Goal: Task Accomplishment & Management: Use online tool/utility

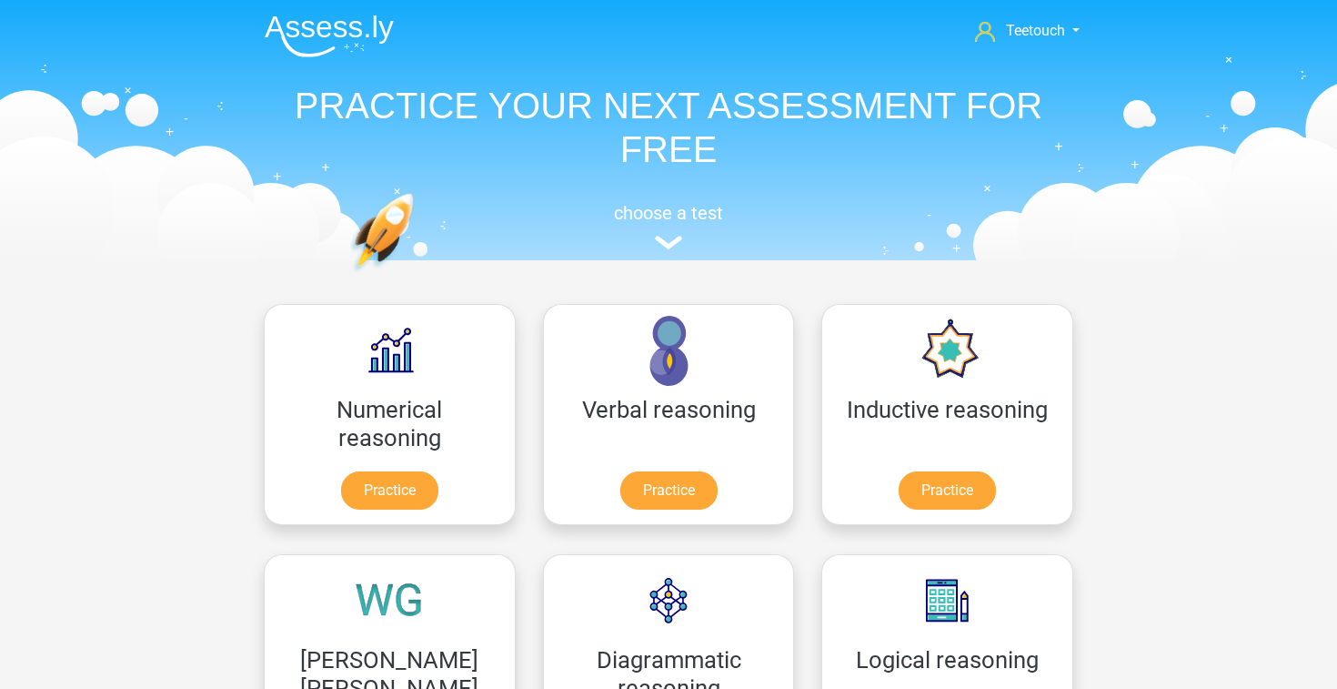
scroll to position [147, 0]
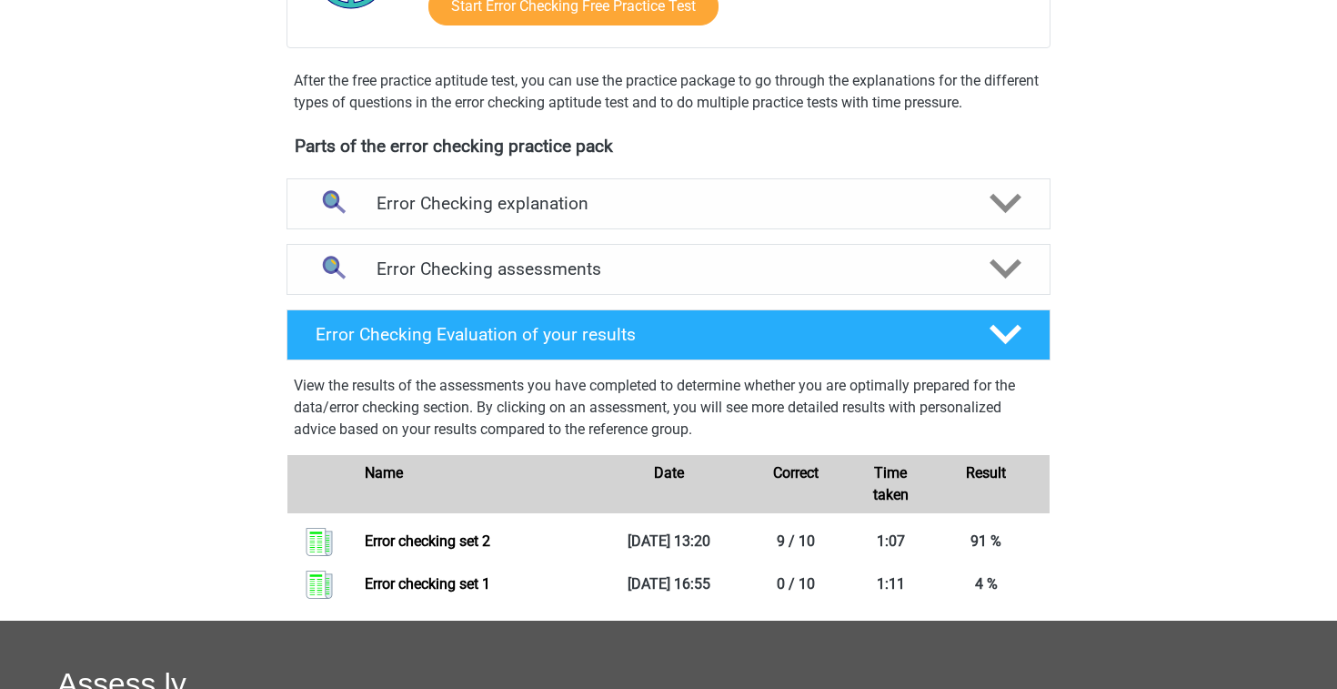
scroll to position [567, 0]
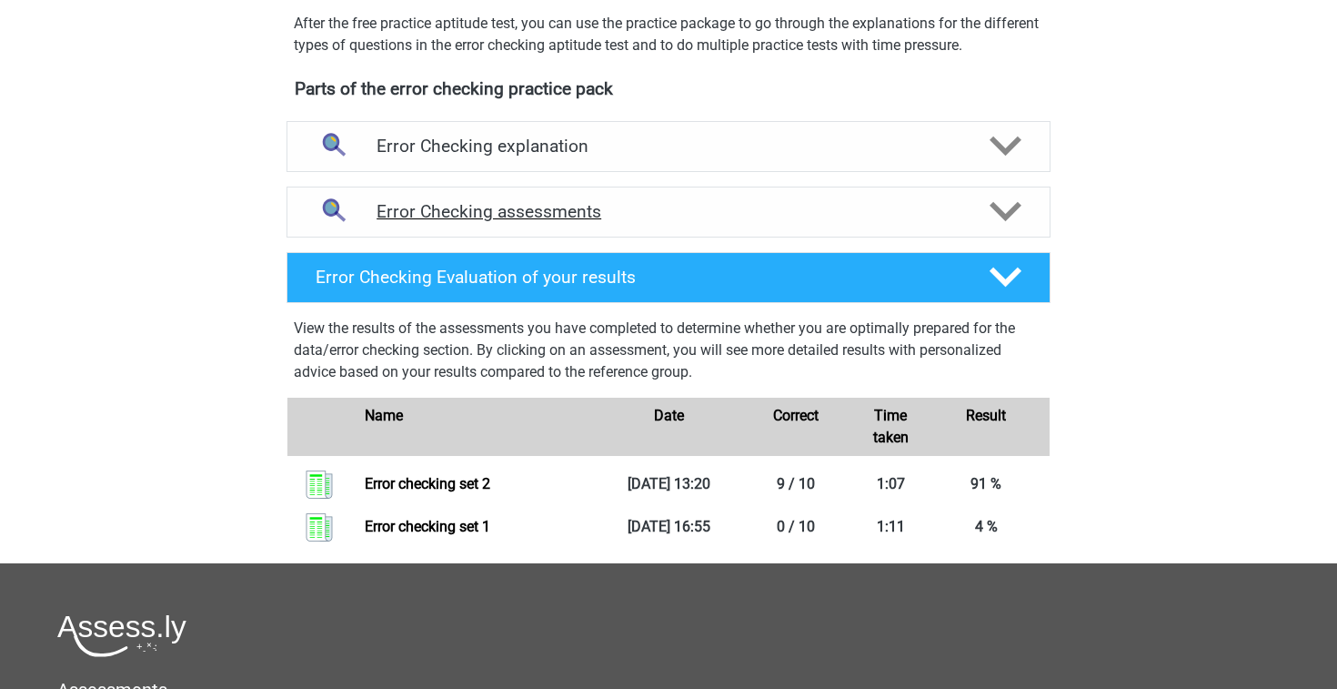
click at [630, 207] on h4 "Error Checking assessments" at bounding box center [669, 211] width 584 height 21
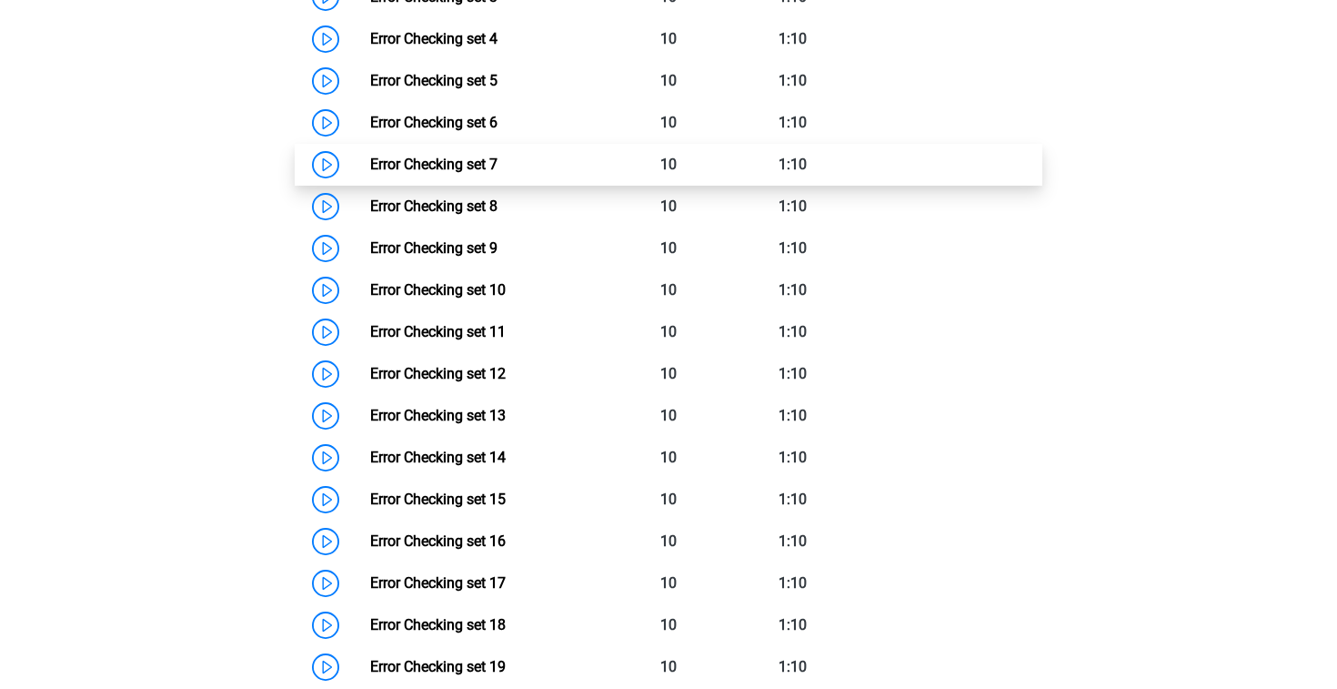
scroll to position [794, 0]
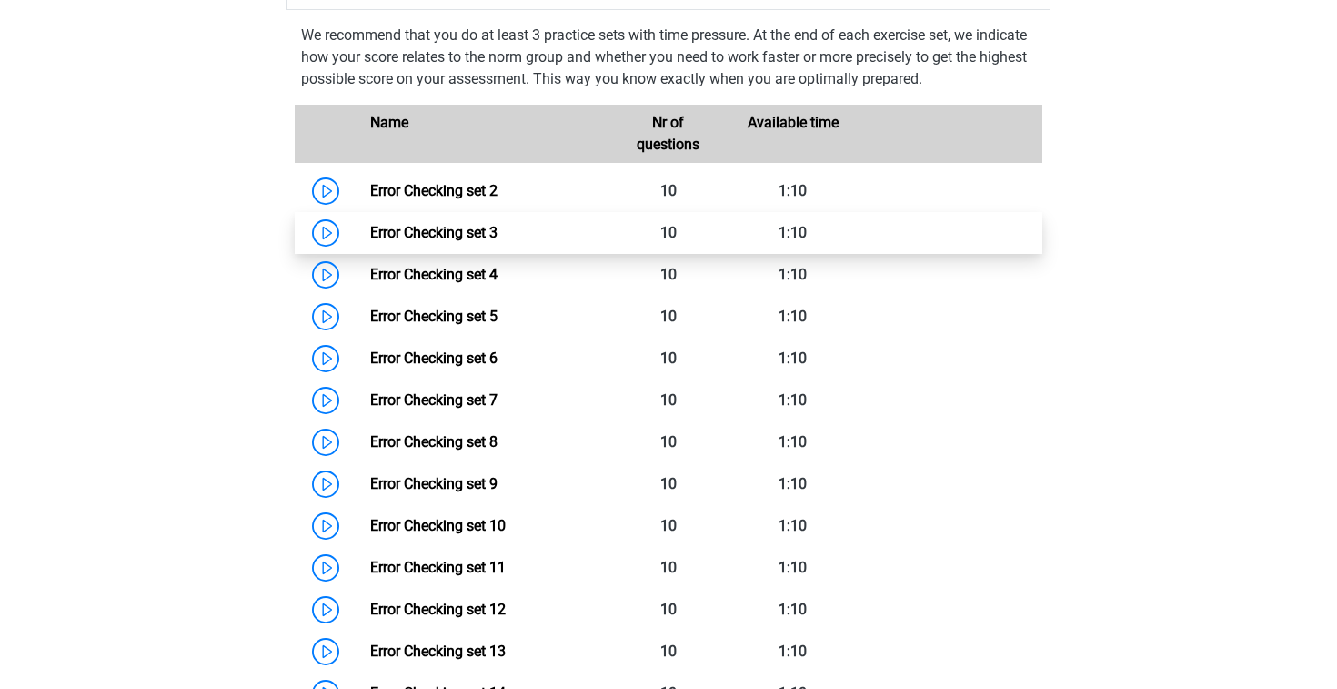
click at [495, 230] on link "Error Checking set 3" at bounding box center [433, 232] width 127 height 17
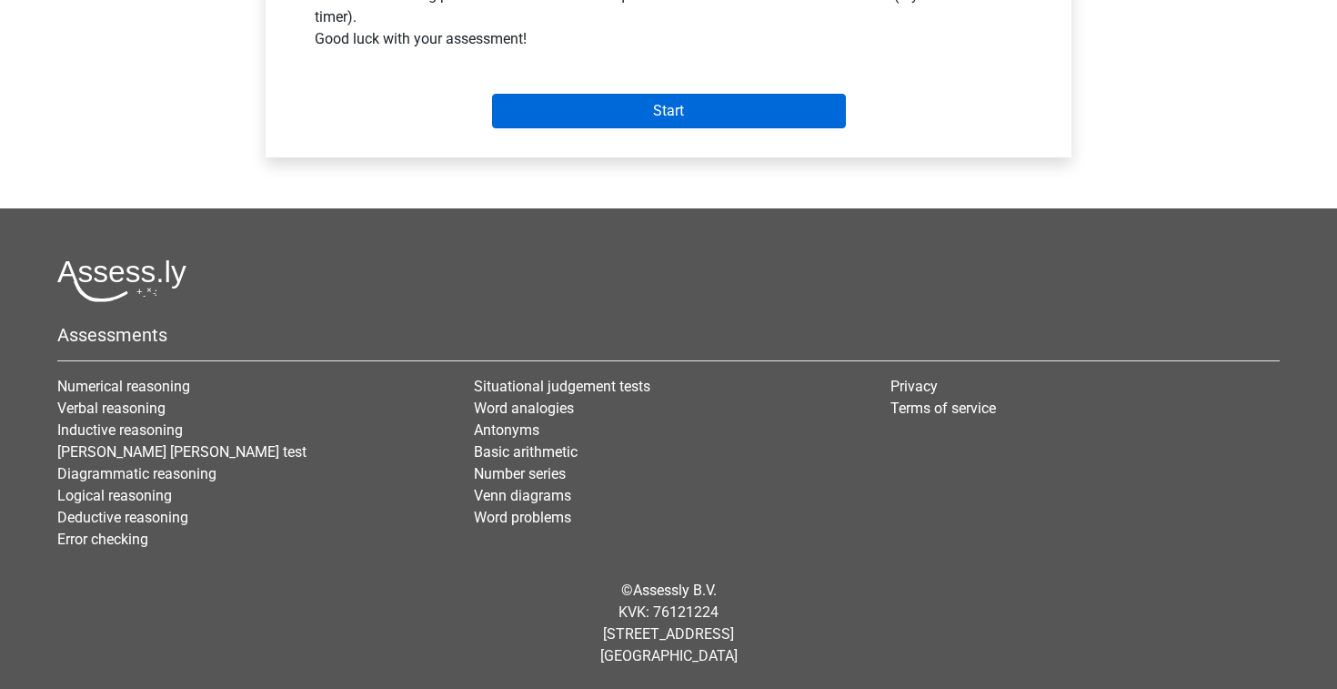
scroll to position [749, 0]
click at [741, 97] on input "Start" at bounding box center [669, 111] width 354 height 35
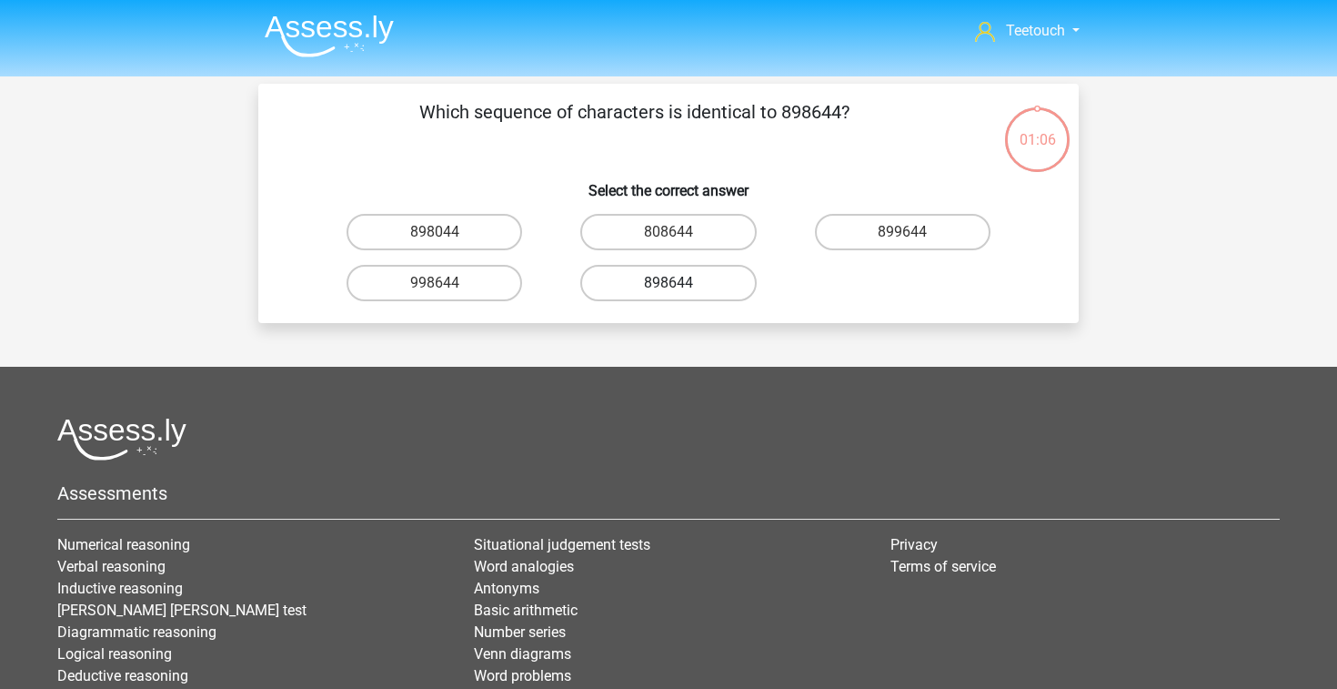
click at [689, 294] on label "898644" at bounding box center [668, 283] width 176 height 36
click at [680, 294] on input "898644" at bounding box center [675, 289] width 12 height 12
radio input "true"
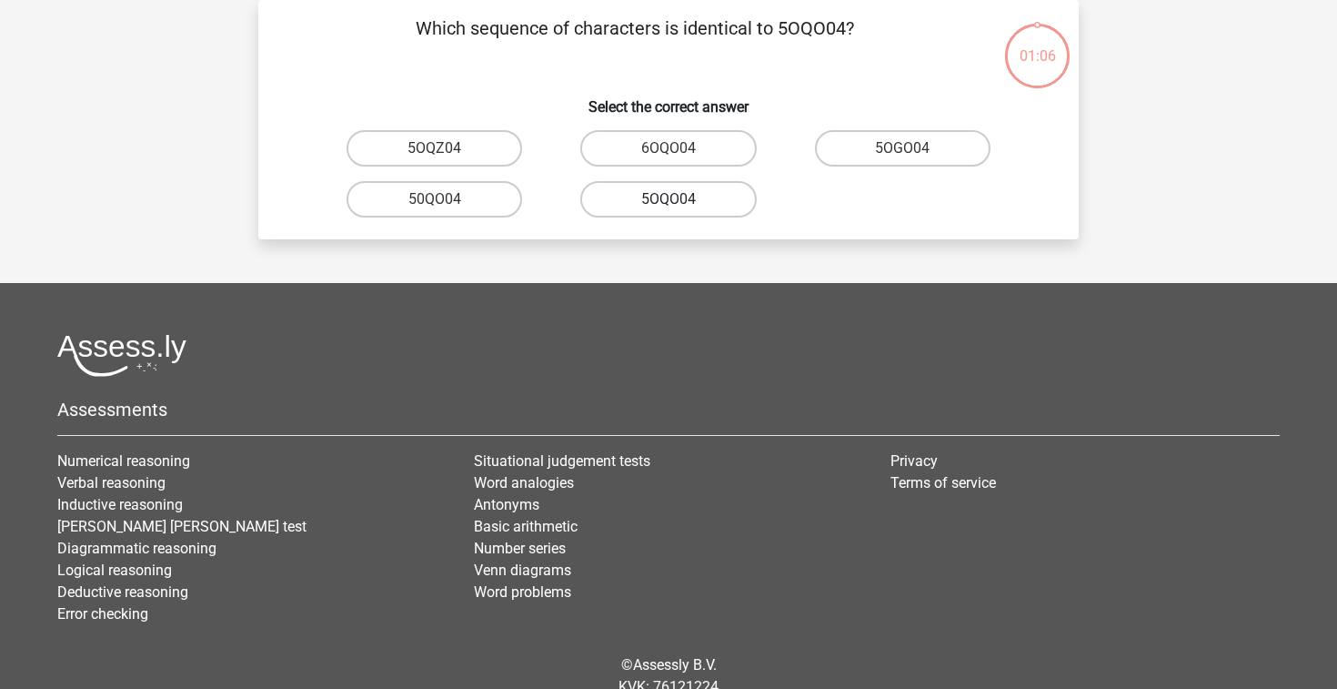
scroll to position [26, 0]
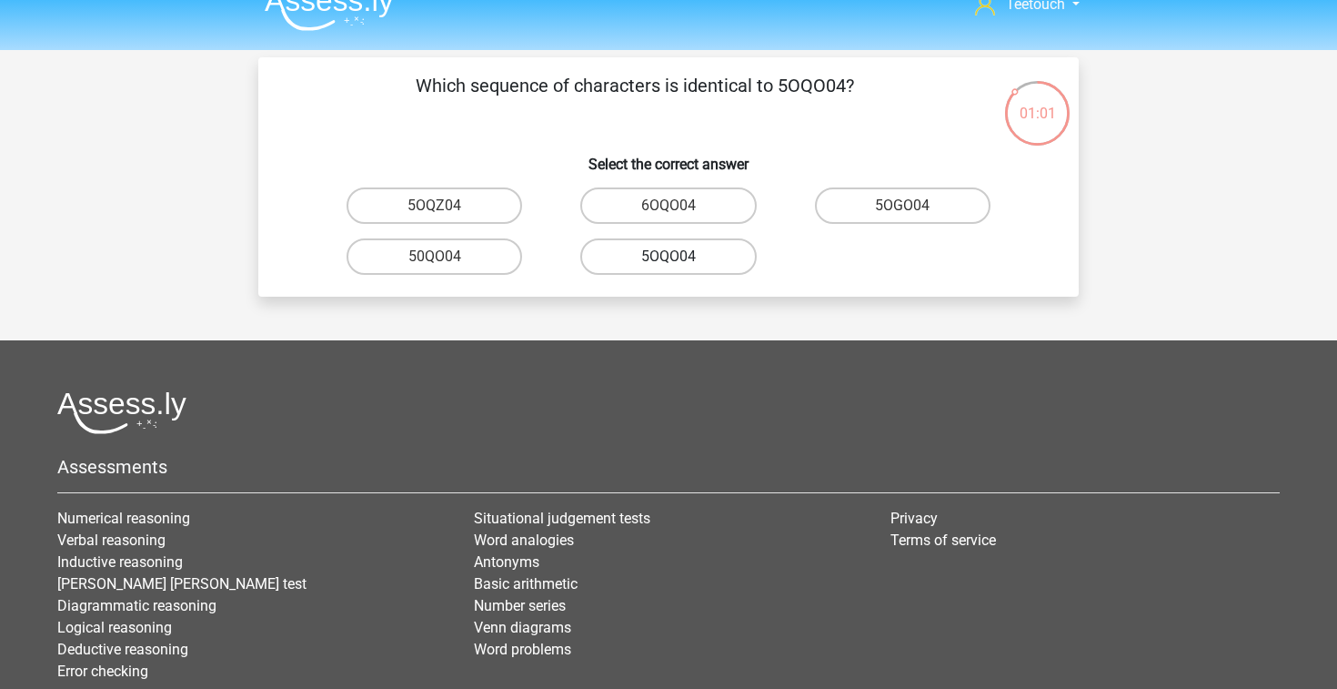
click at [707, 261] on label "5OQO04" at bounding box center [668, 256] width 176 height 36
click at [680, 261] on input "5OQO04" at bounding box center [675, 263] width 12 height 12
radio input "true"
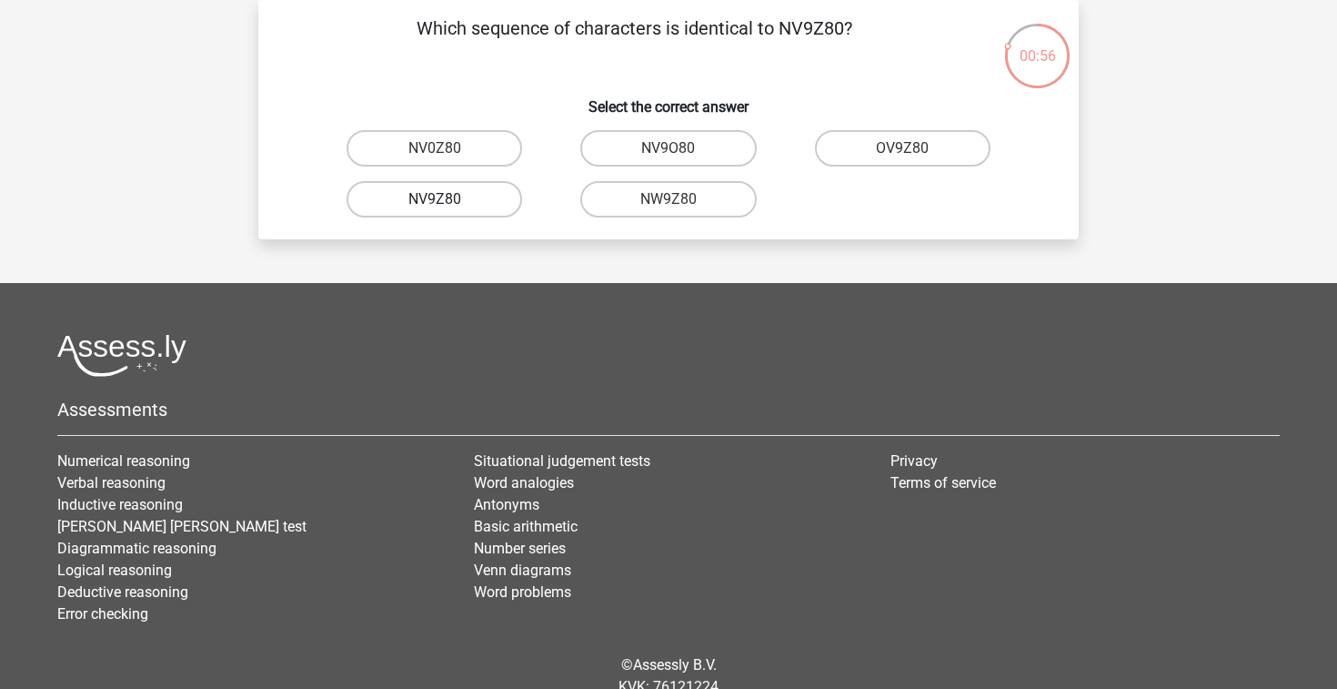
click at [494, 206] on label "NV9Z80" at bounding box center [435, 199] width 176 height 36
click at [447, 206] on input "NV9Z80" at bounding box center [441, 205] width 12 height 12
radio input "true"
click at [463, 156] on label "0UA594" at bounding box center [435, 148] width 176 height 36
click at [447, 156] on input "0UA594" at bounding box center [441, 154] width 12 height 12
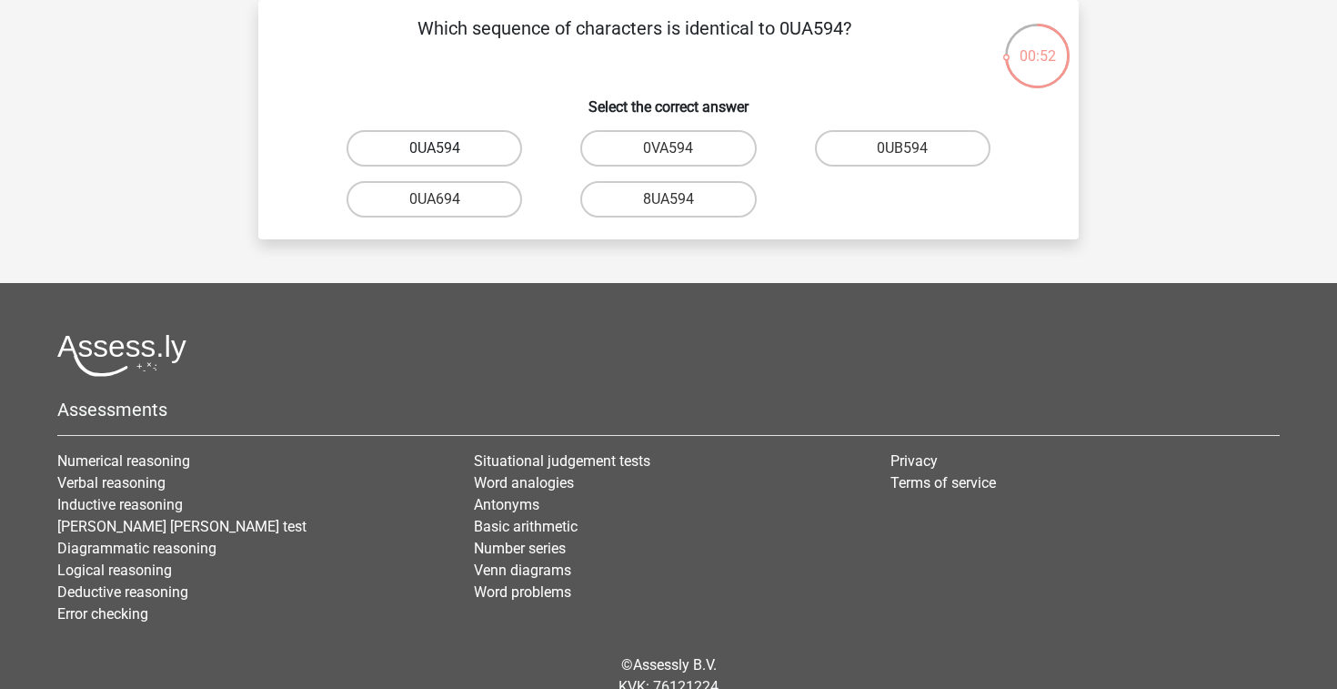
radio input "true"
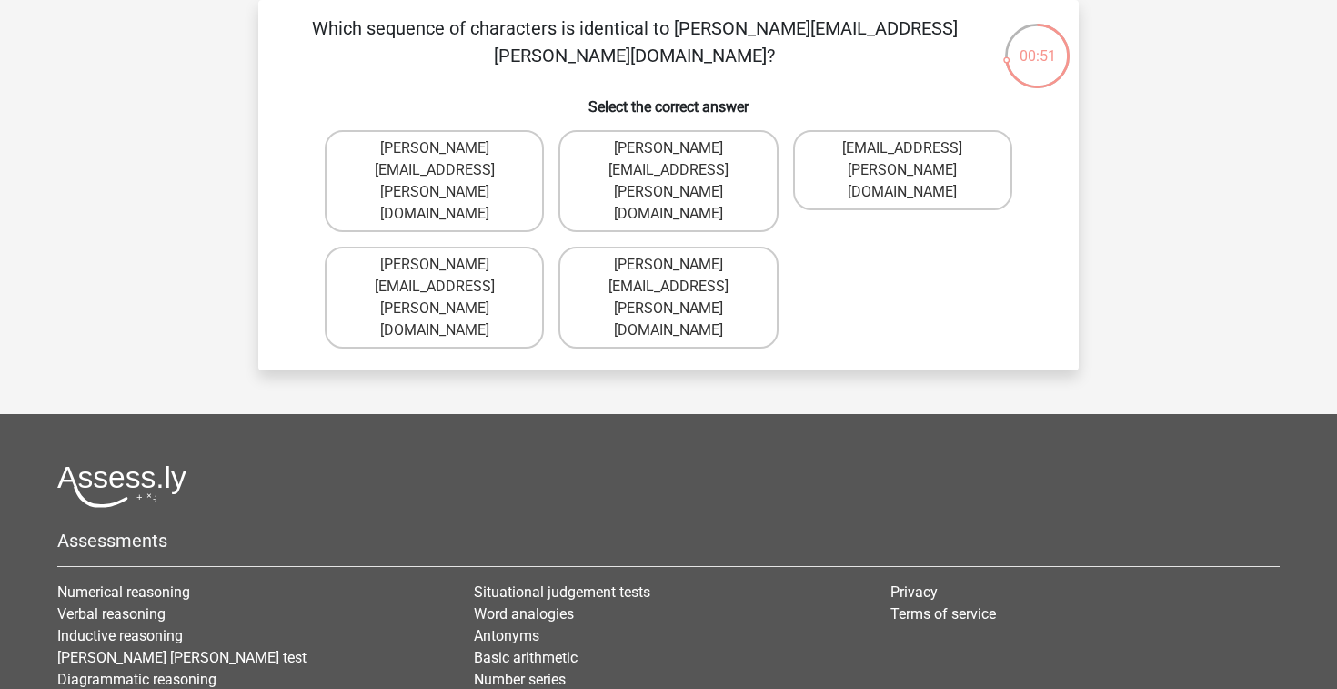
scroll to position [37, 0]
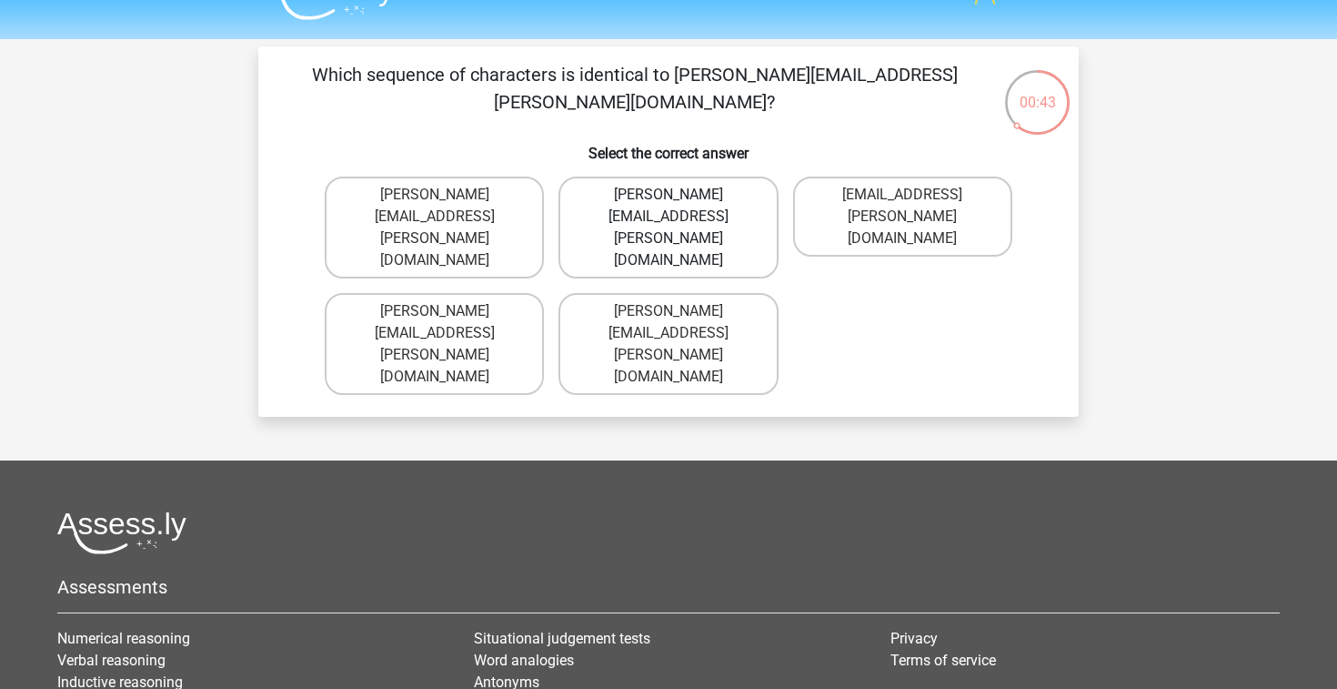
click at [764, 205] on label "Noah+Patterson@joymail.gr" at bounding box center [668, 227] width 219 height 102
click at [680, 205] on input "Noah+Patterson@joymail.gr" at bounding box center [675, 201] width 12 height 12
radio input "true"
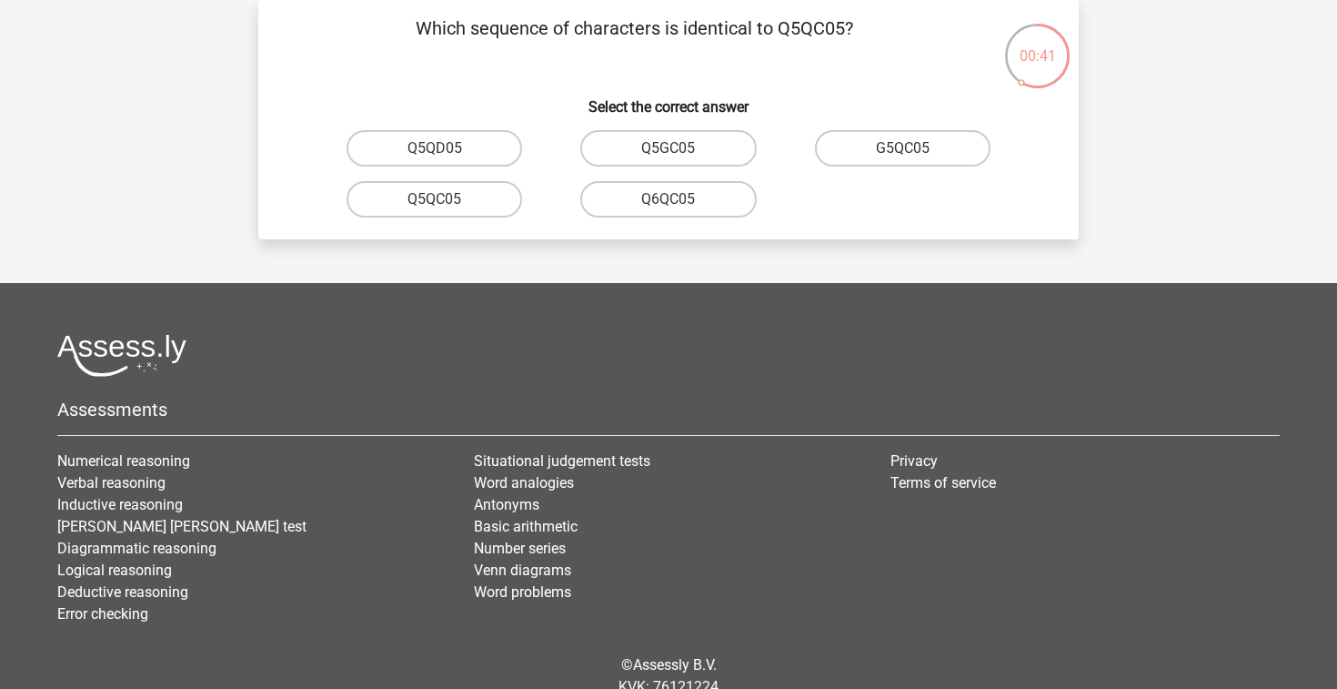
scroll to position [49, 0]
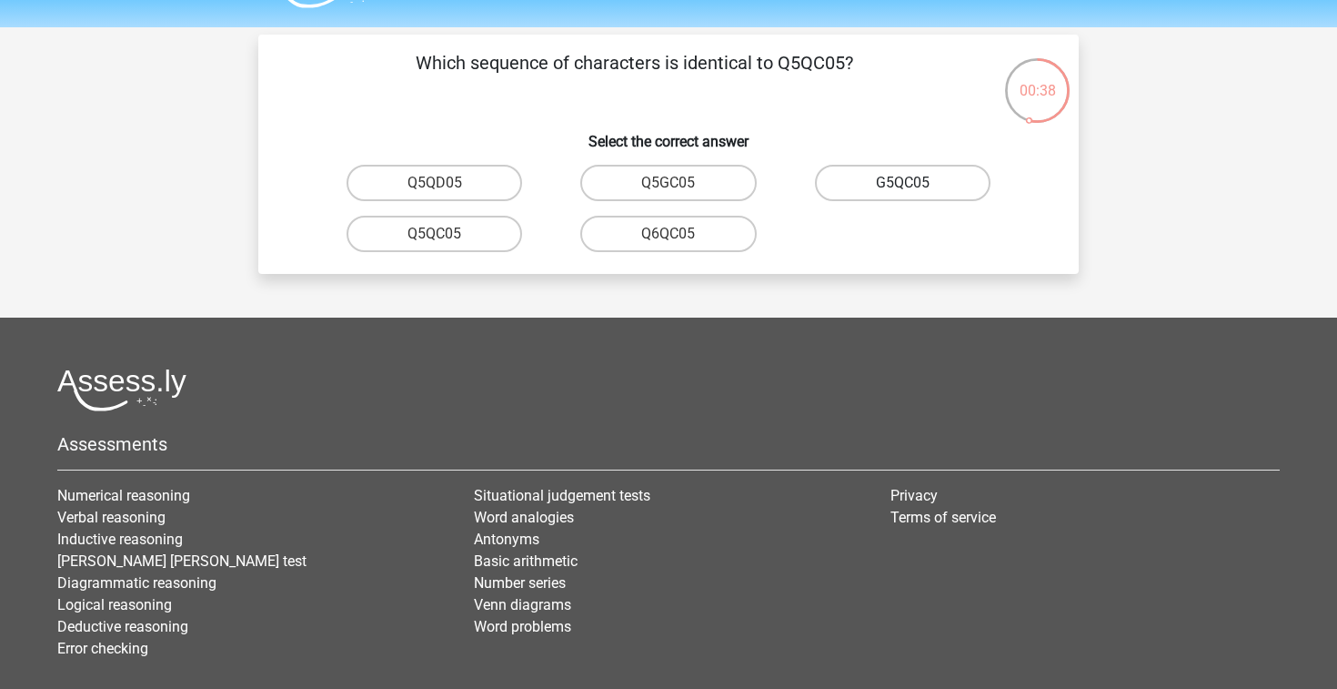
click at [876, 190] on label "G5QC05" at bounding box center [903, 183] width 176 height 36
click at [902, 190] on input "G5QC05" at bounding box center [908, 189] width 12 height 12
radio input "true"
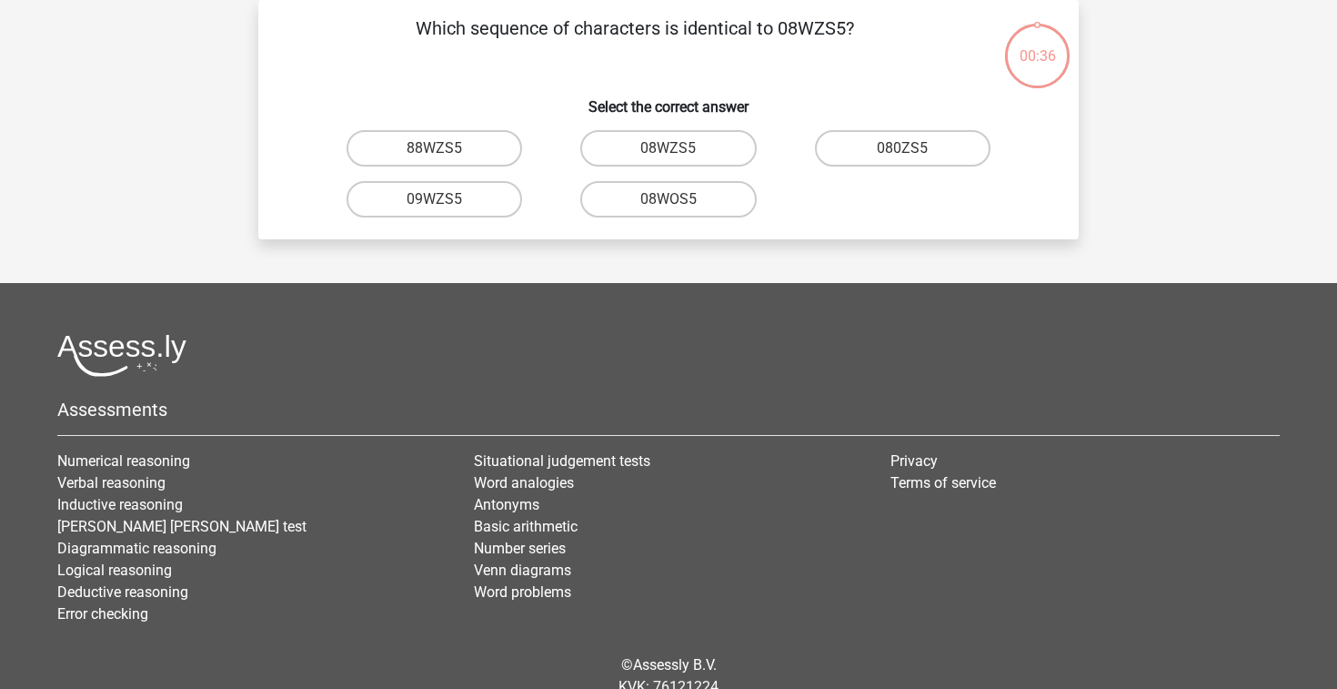
scroll to position [0, 0]
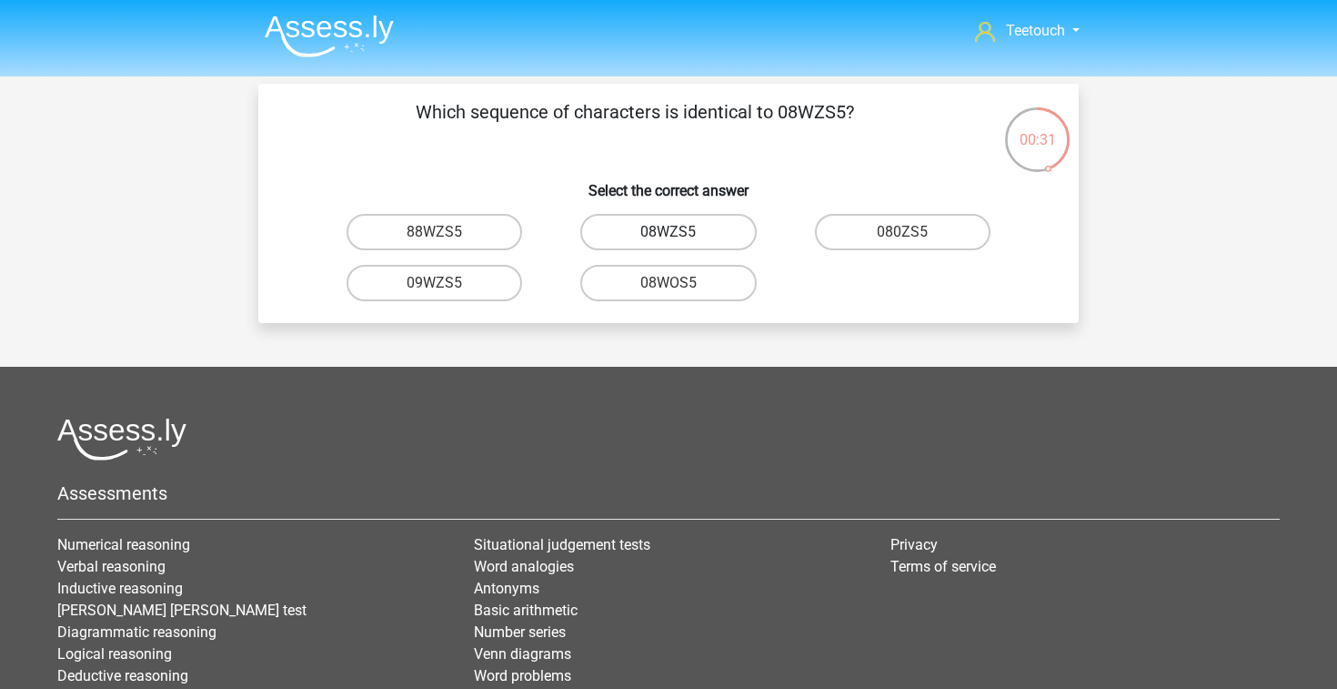
click at [717, 235] on label "08WZS5" at bounding box center [668, 232] width 176 height 36
click at [680, 235] on input "08WZS5" at bounding box center [675, 238] width 12 height 12
radio input "true"
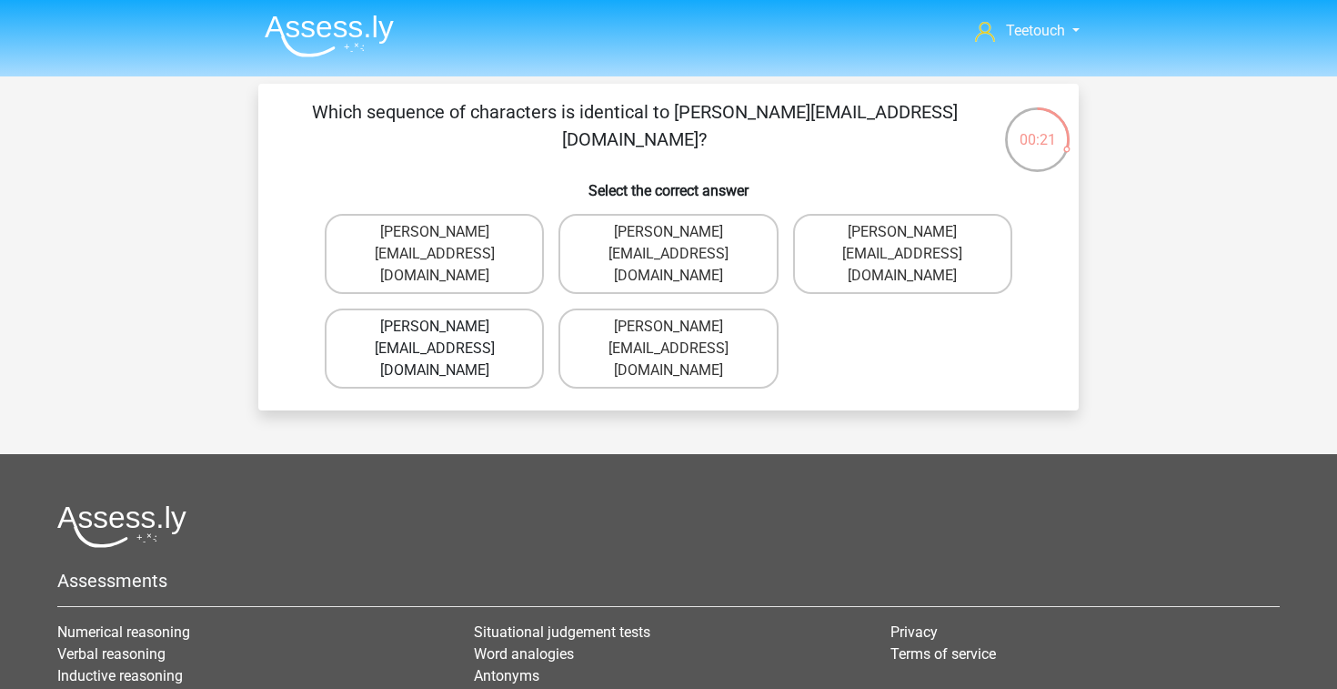
click at [527, 329] on label "Edward-Mead@joinmail.co.uk" at bounding box center [434, 348] width 219 height 80
click at [447, 329] on input "Edward-Mead@joinmail.co.uk" at bounding box center [441, 333] width 12 height 12
radio input "true"
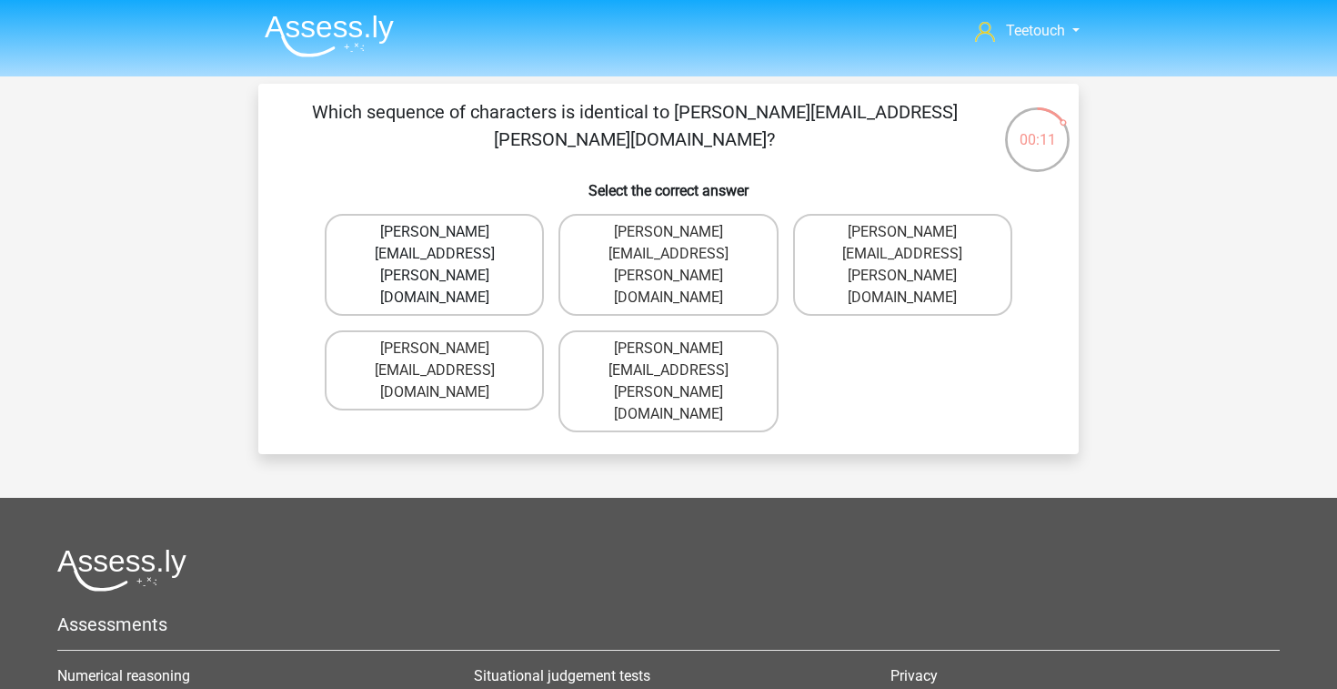
click at [519, 240] on label "Freddy+Knight@joymail.co.uk" at bounding box center [434, 265] width 219 height 102
click at [447, 240] on input "Freddy+Knight@joymail.co.uk" at bounding box center [441, 238] width 12 height 12
radio input "true"
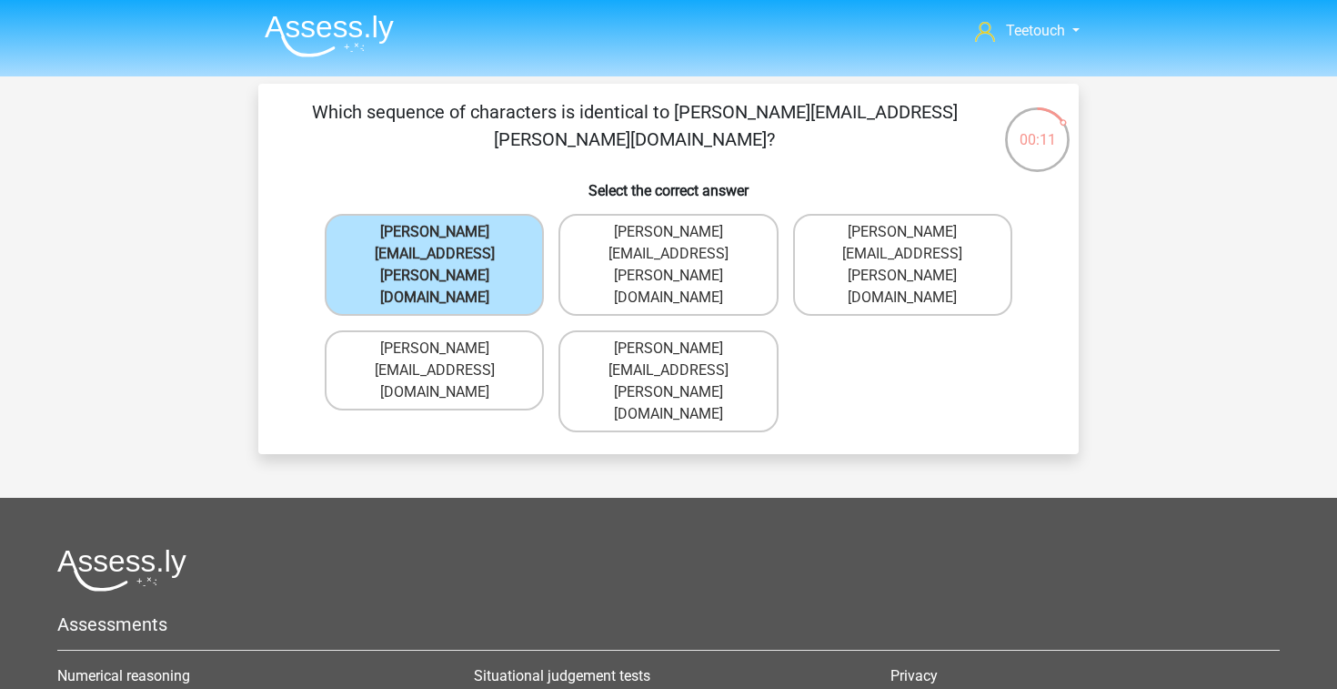
scroll to position [84, 0]
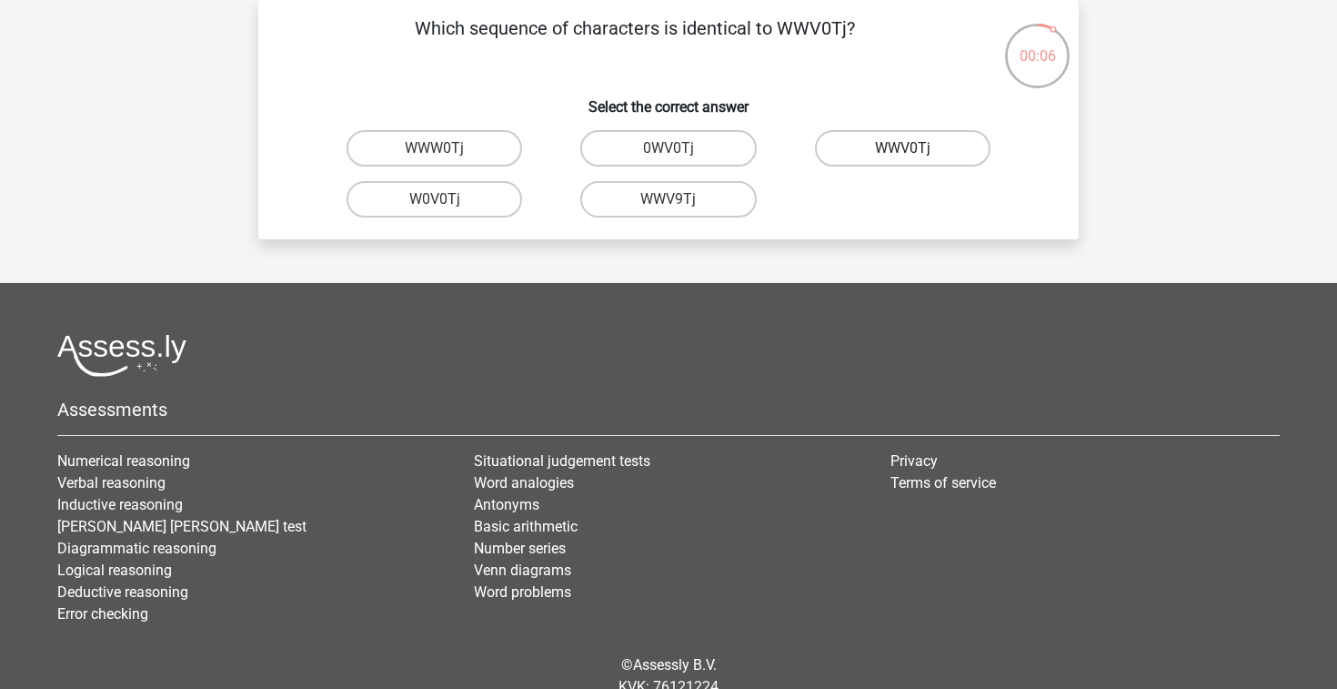
click at [882, 151] on label "WWV0Tj" at bounding box center [903, 148] width 176 height 36
click at [902, 151] on input "WWV0Tj" at bounding box center [908, 154] width 12 height 12
radio input "true"
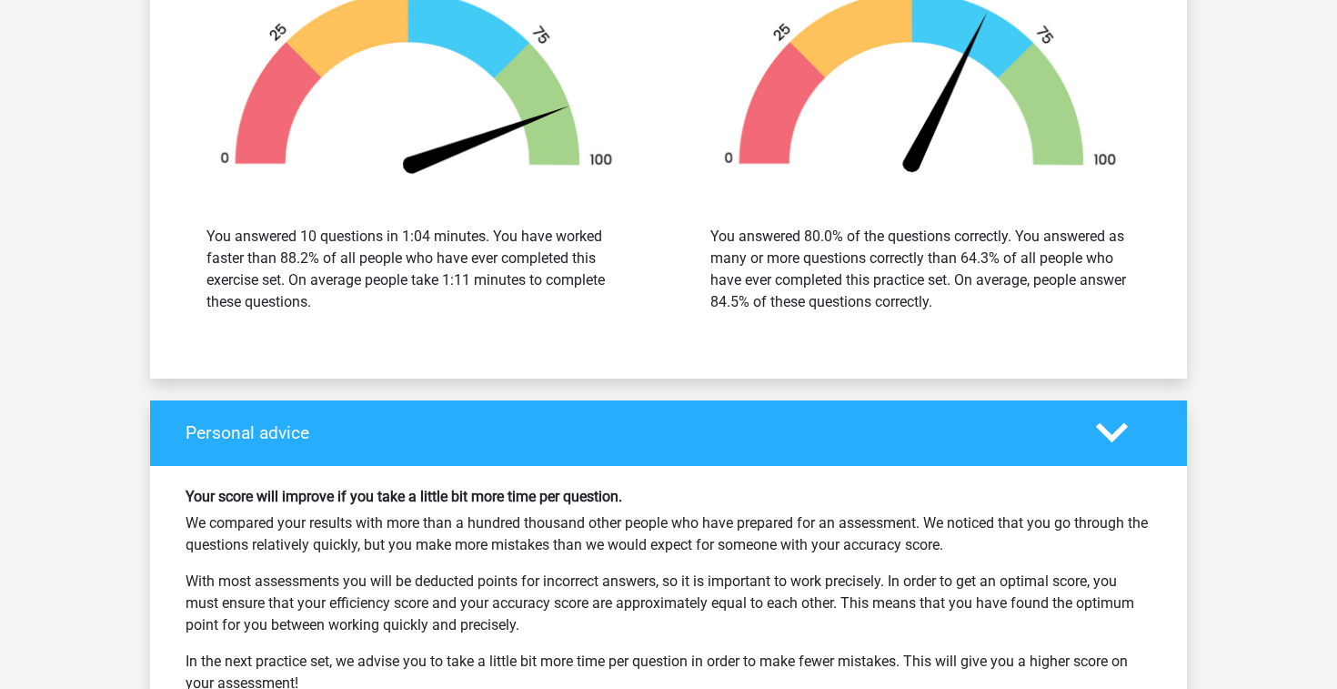
scroll to position [2392, 0]
